Goal: Find contact information: Find contact information

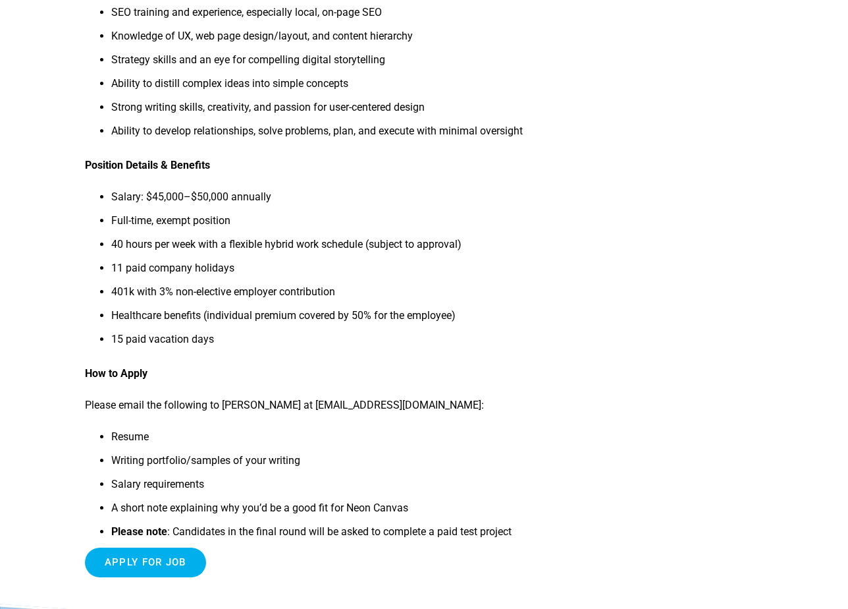
scroll to position [1270, 0]
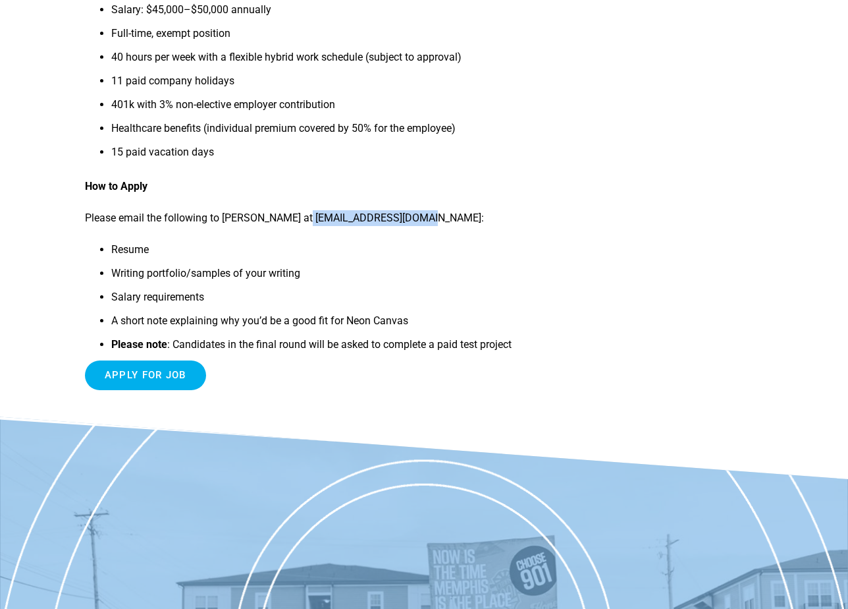
drag, startPoint x: 305, startPoint y: 233, endPoint x: 427, endPoint y: 235, distance: 121.9
click at [427, 226] on p "Please email the following to [PERSON_NAME] at [EMAIL_ADDRESS][DOMAIN_NAME]:" at bounding box center [314, 218] width 458 height 16
copy p "[EMAIL_ADDRESS][DOMAIN_NAME]"
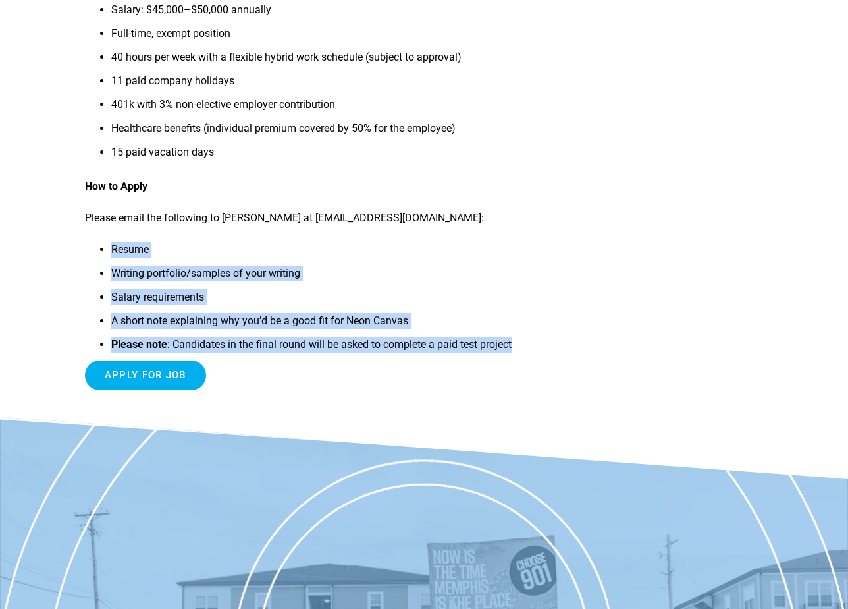
drag, startPoint x: 111, startPoint y: 266, endPoint x: 536, endPoint y: 362, distance: 435.0
click at [536, 360] on ul "Resume Writing portfolio/samples of your writing Salary requirements A short no…" at bounding box center [314, 301] width 458 height 119
copy ul "Resume Writing portfolio/samples of your writing Salary requirements A short no…"
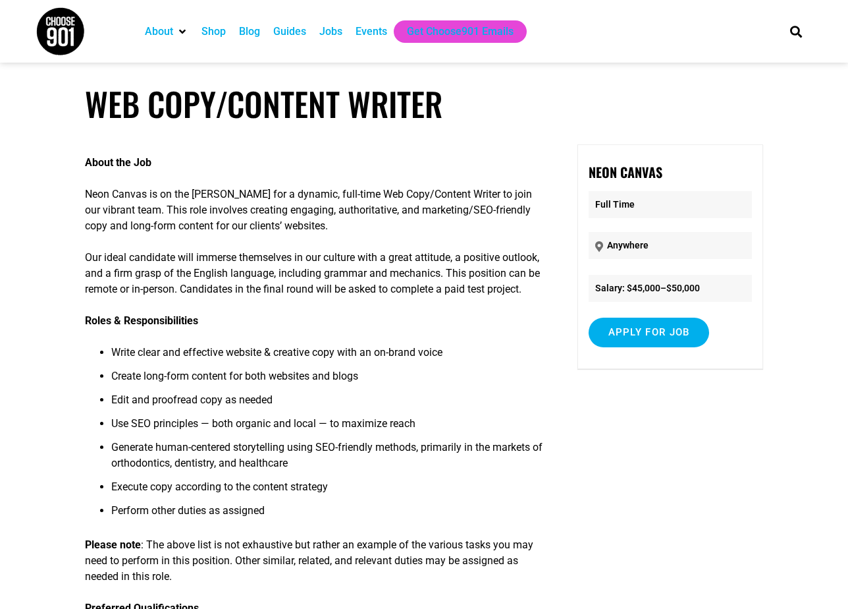
scroll to position [0, 0]
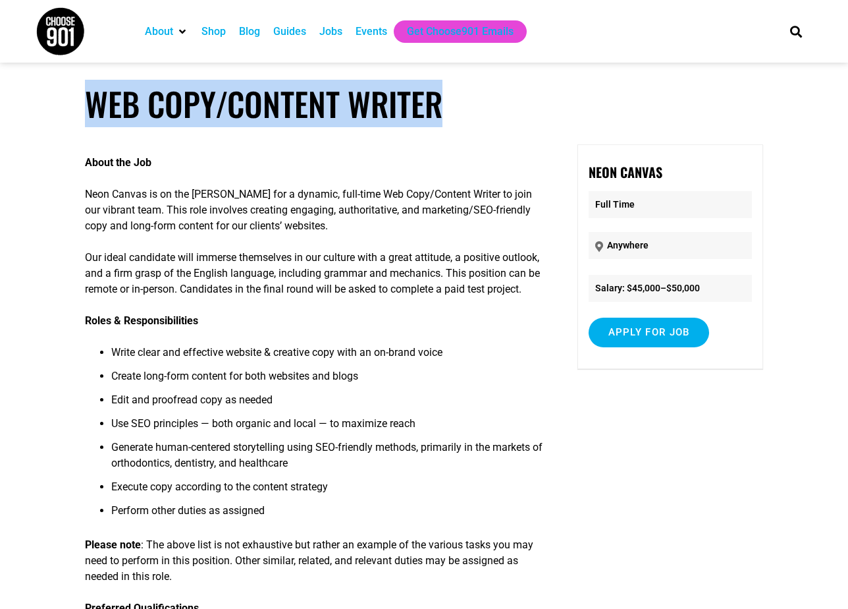
drag, startPoint x: 86, startPoint y: 104, endPoint x: 447, endPoint y: 97, distance: 361.7
copy h1 "Web Copy/Content Writer"
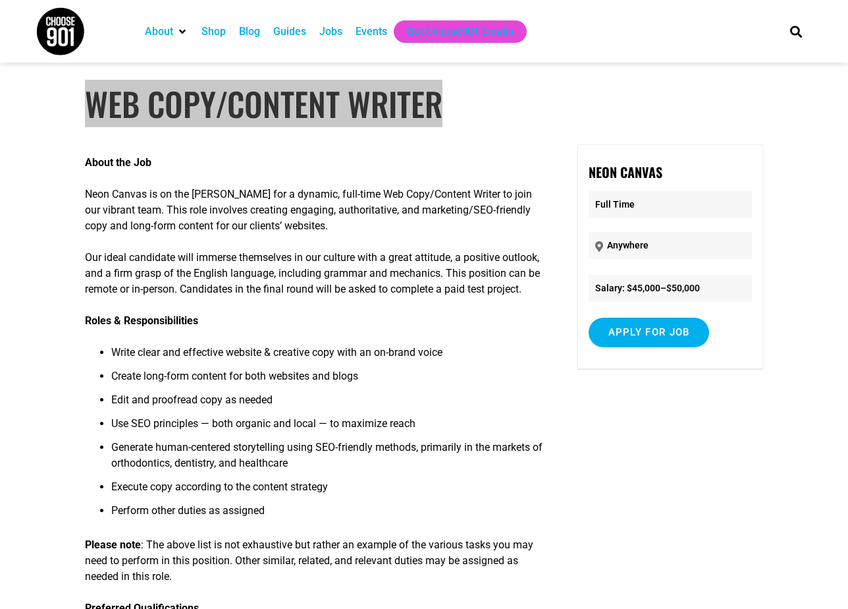
drag, startPoint x: 0, startPoint y: 3, endPoint x: 571, endPoint y: 96, distance: 578.6
click at [571, 96] on h1 "Web Copy/Content Writer" at bounding box center [424, 103] width 679 height 39
